Goal: Navigation & Orientation: Find specific page/section

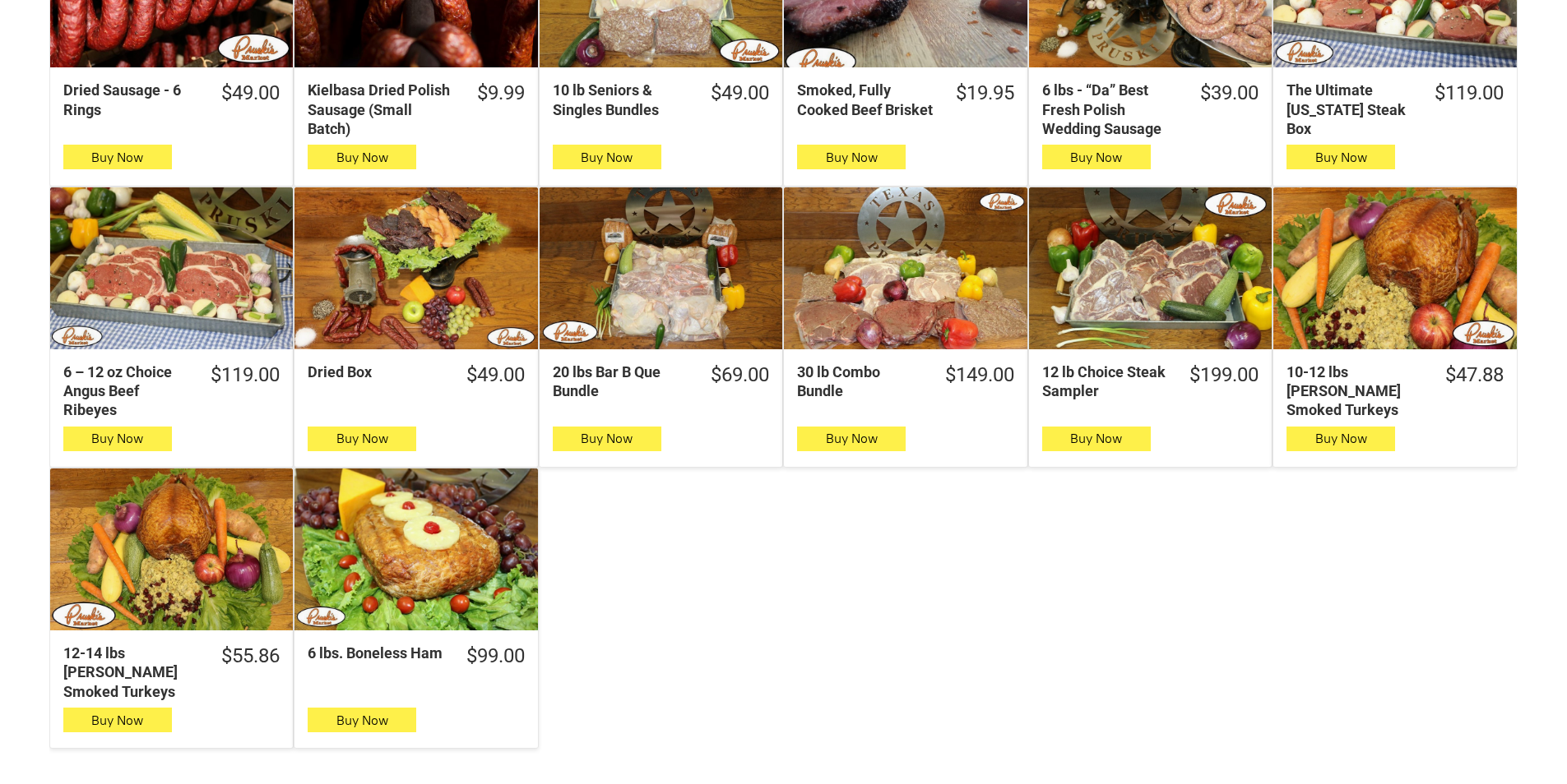
scroll to position [740, 0]
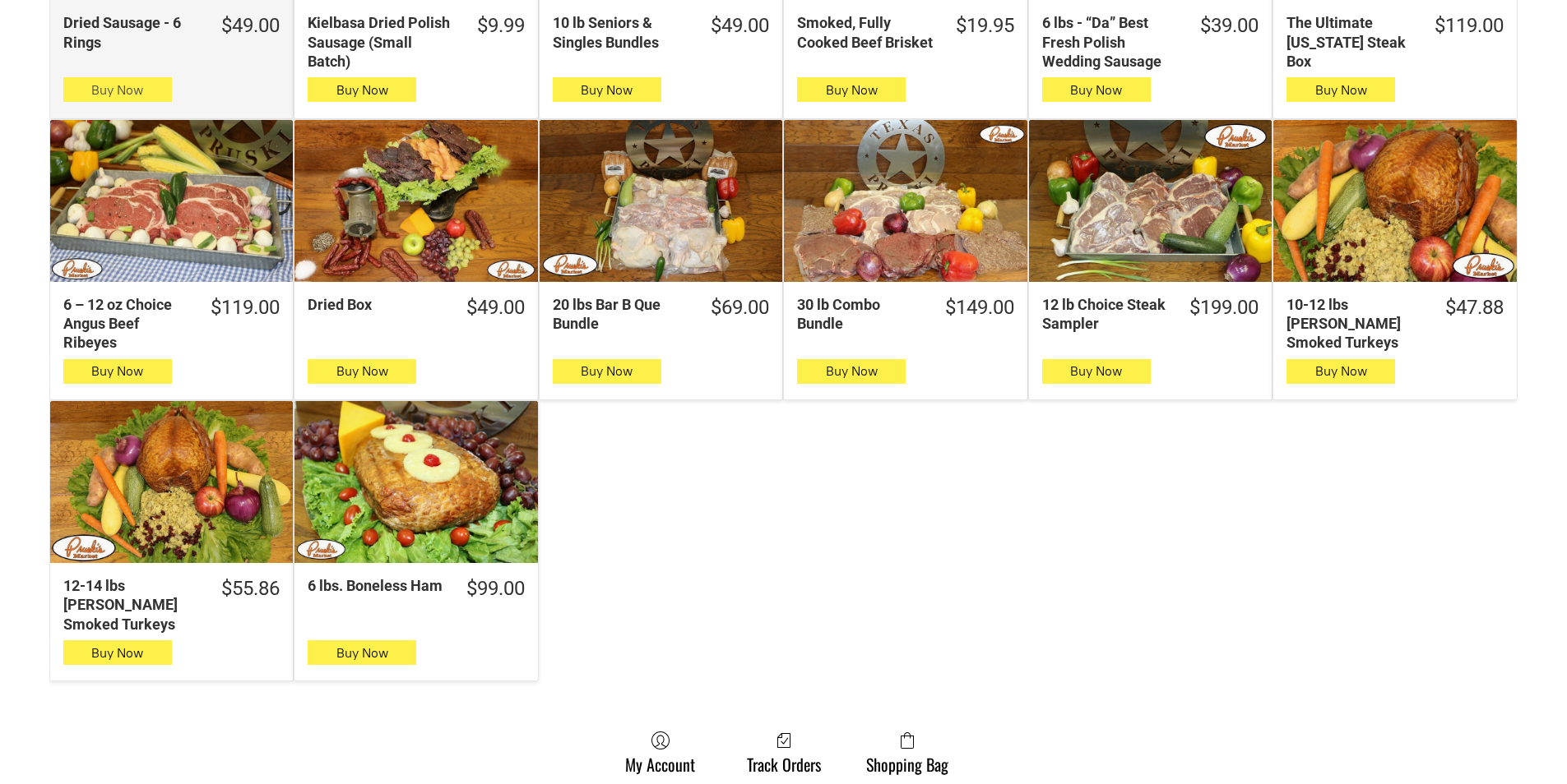
click at [129, 91] on span "button" at bounding box center [118, 89] width 24 height 23
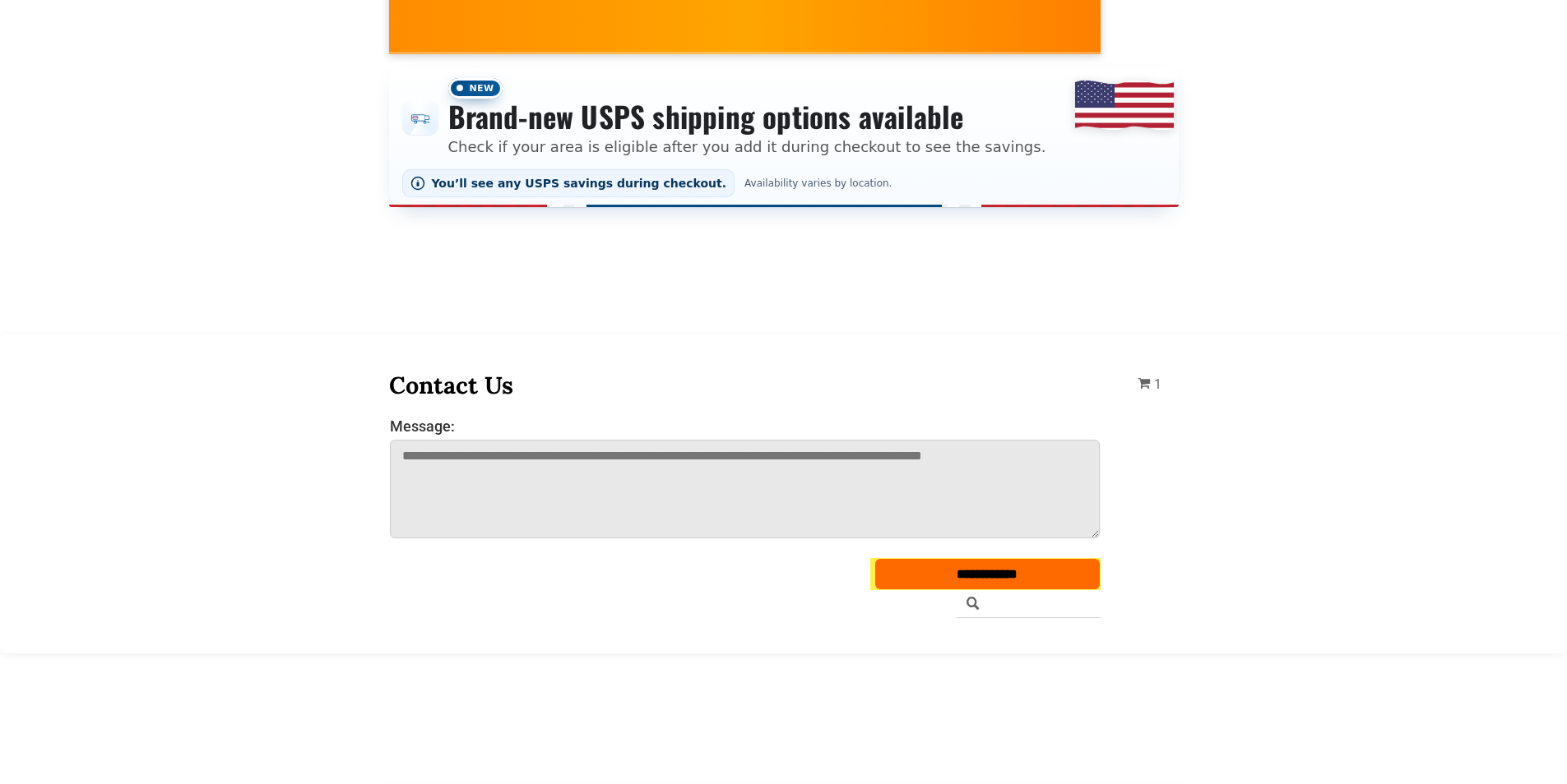
scroll to position [0, 0]
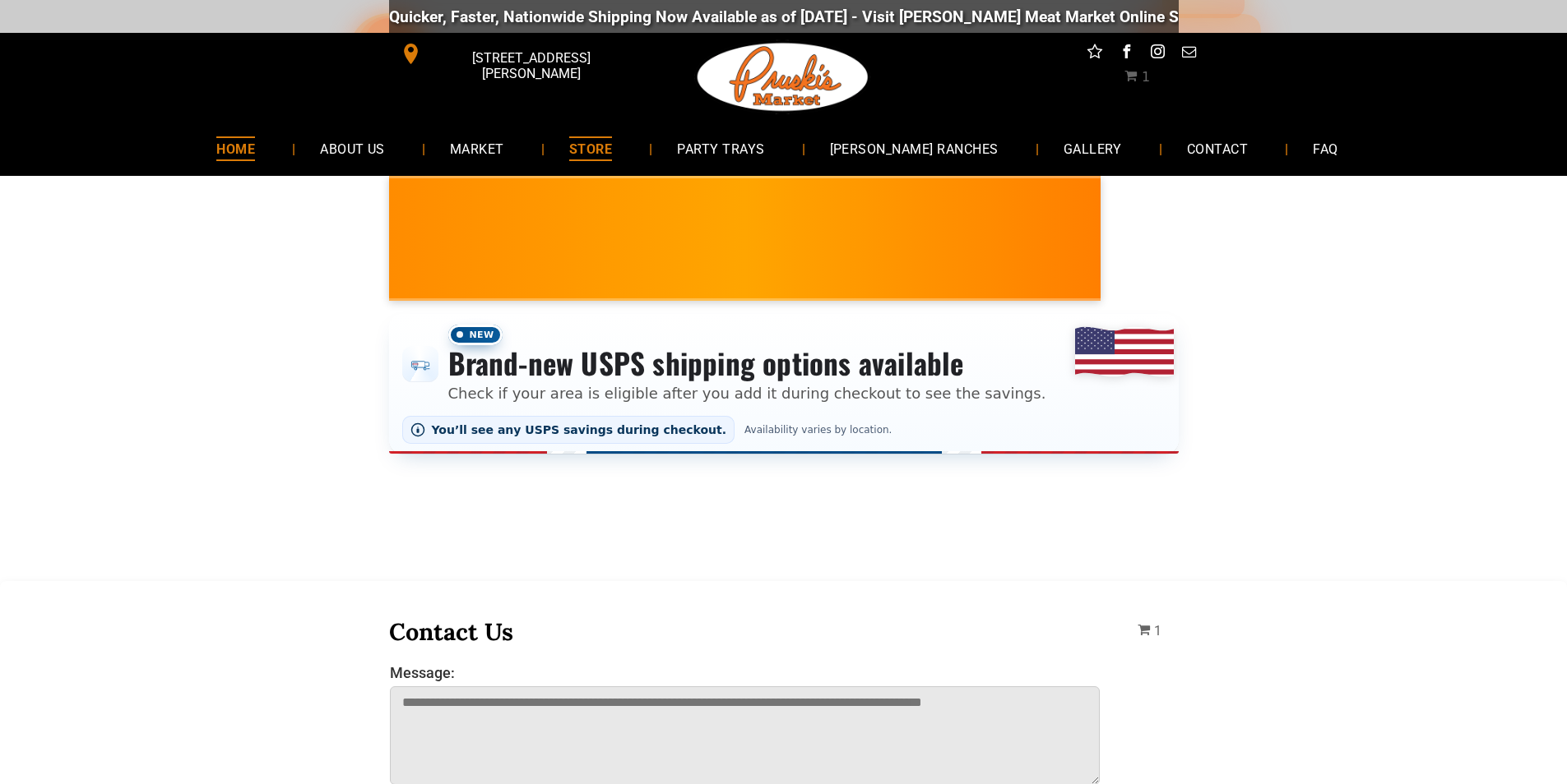
click at [279, 158] on link "HOME" at bounding box center [236, 148] width 88 height 43
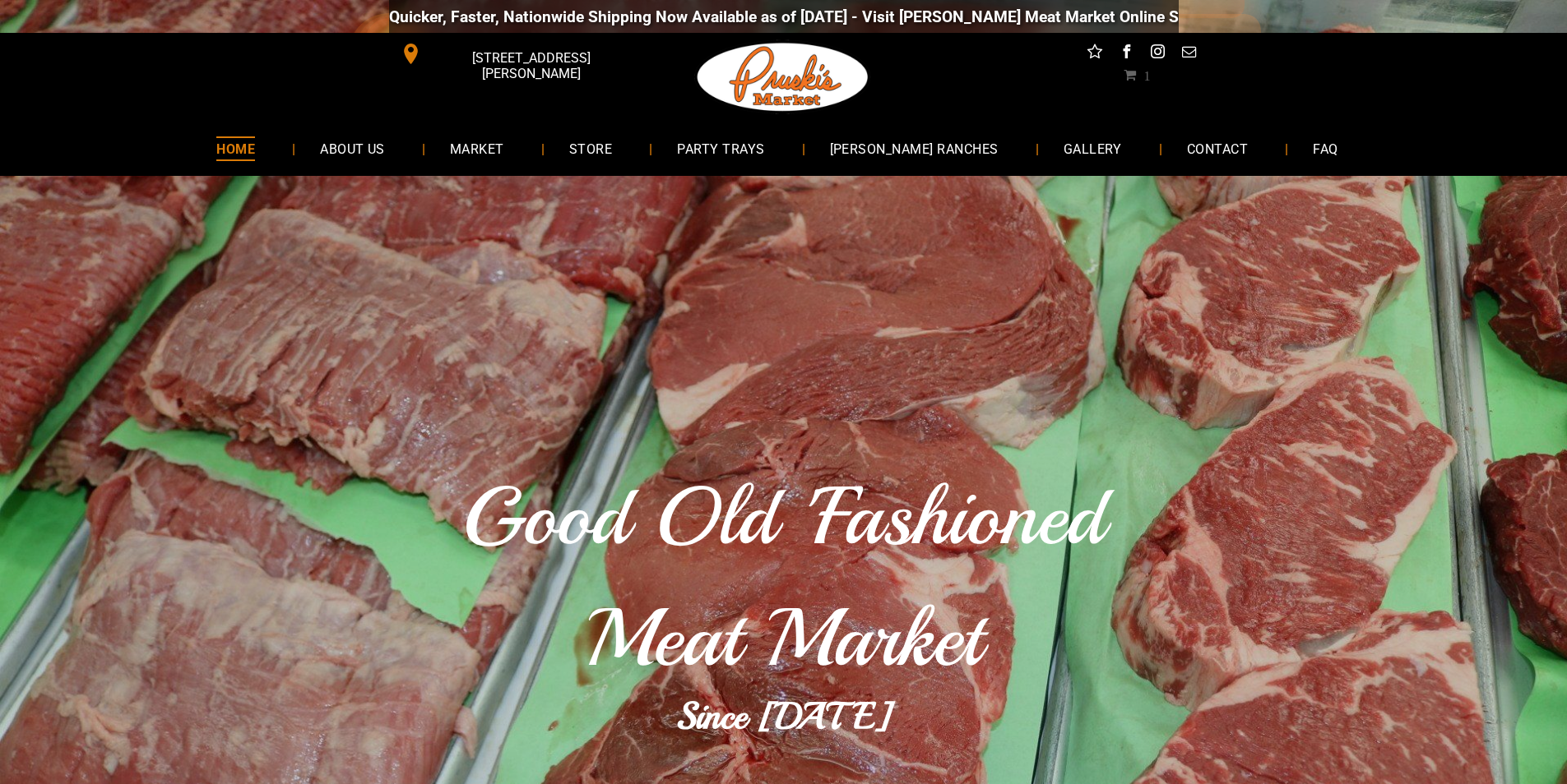
click at [240, 141] on link "HOME" at bounding box center [236, 148] width 88 height 43
drag, startPoint x: 329, startPoint y: 194, endPoint x: 408, endPoint y: 109, distance: 116.0
click at [1162, 163] on link "CONTACT" at bounding box center [1217, 148] width 110 height 43
